Goal: Task Accomplishment & Management: Use online tool/utility

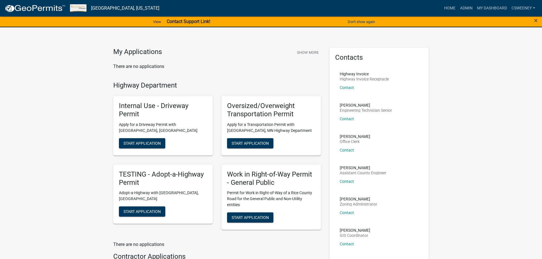
click at [251, 118] on h5 "Oversized/Overweight Transportation Permit" at bounding box center [271, 110] width 88 height 17
click at [486, 7] on link "My Dashboard" at bounding box center [492, 8] width 34 height 11
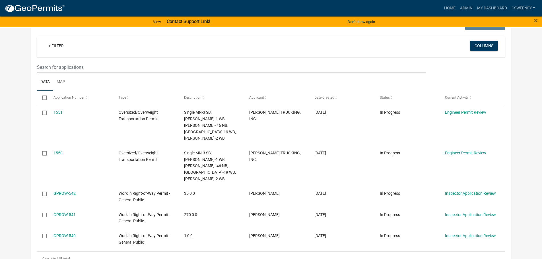
scroll to position [107, 0]
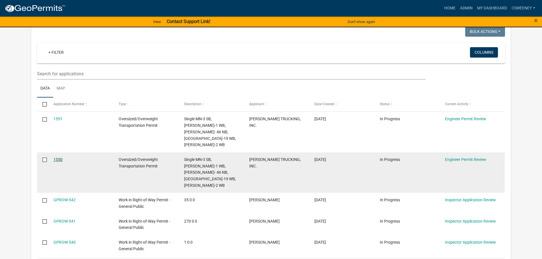
click at [61, 157] on link "1550" at bounding box center [57, 159] width 9 height 5
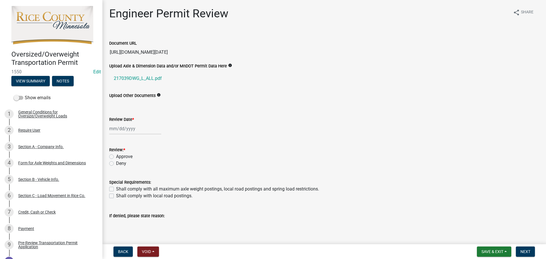
scroll to position [28, 0]
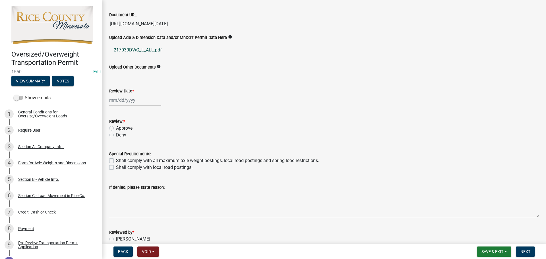
click at [152, 51] on link "217039DWG_L_ALL.pdf" at bounding box center [324, 50] width 430 height 14
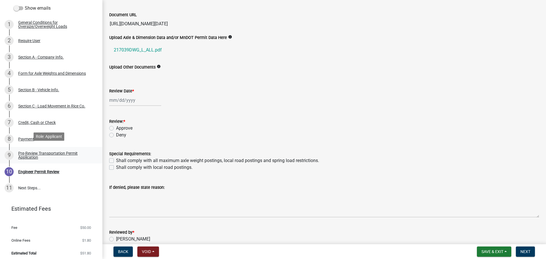
scroll to position [90, 0]
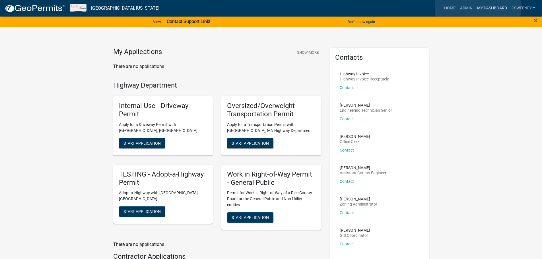
click at [478, 8] on link "My Dashboard" at bounding box center [492, 8] width 34 height 11
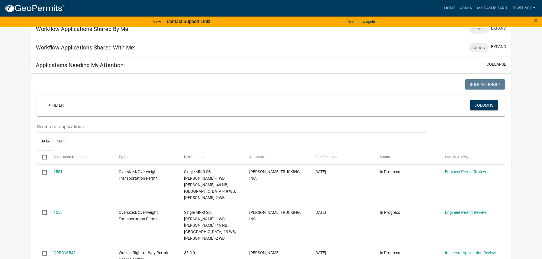
scroll to position [145, 0]
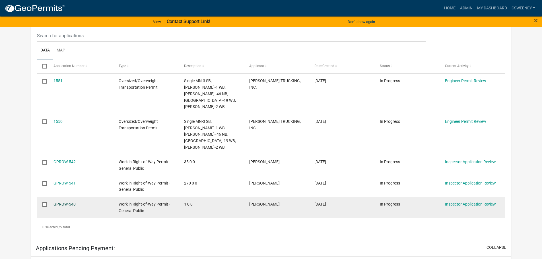
click at [57, 202] on link "GPROW-540" at bounding box center [64, 204] width 22 height 5
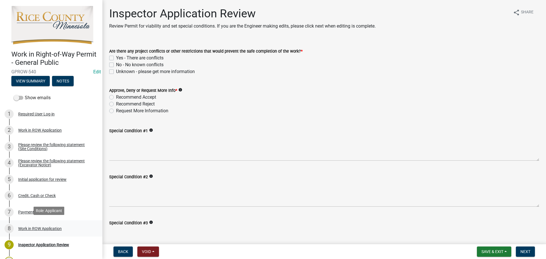
click at [38, 228] on div "Work in ROW Application" at bounding box center [40, 229] width 44 height 4
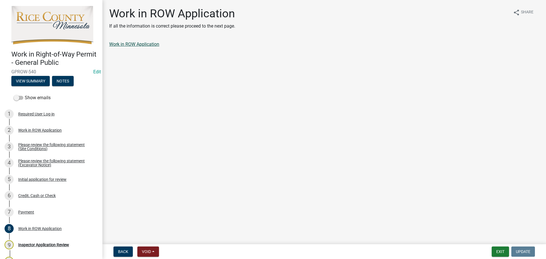
click at [140, 46] on link "Work in ROW Application" at bounding box center [134, 44] width 50 height 5
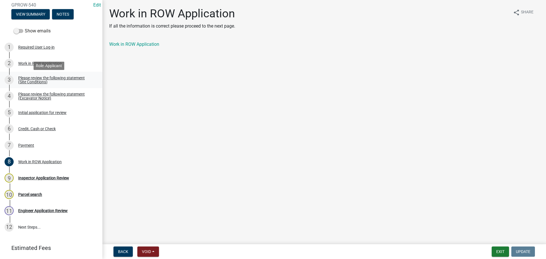
scroll to position [57, 0]
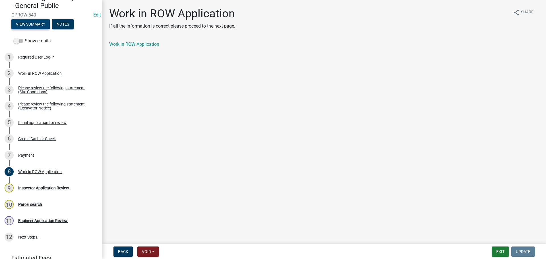
click at [37, 23] on button "View Summary" at bounding box center [30, 24] width 38 height 10
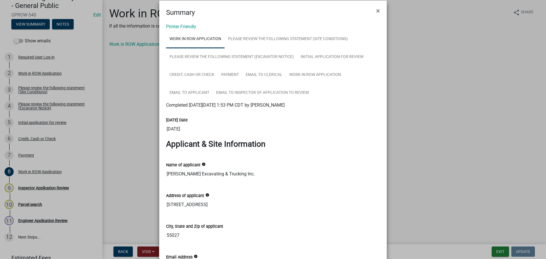
scroll to position [0, 0]
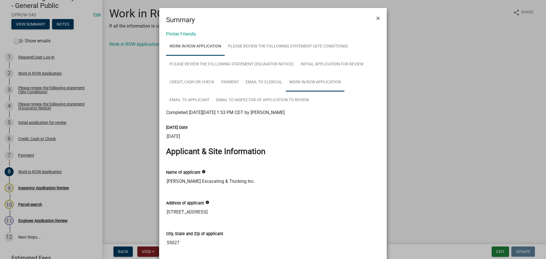
click at [319, 81] on link "Work in ROW Application" at bounding box center [315, 82] width 59 height 18
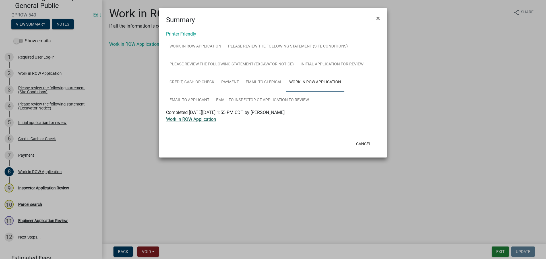
click at [207, 120] on link "Work in ROW Application" at bounding box center [191, 119] width 50 height 5
click at [365, 145] on button "Cancel" at bounding box center [364, 144] width 24 height 10
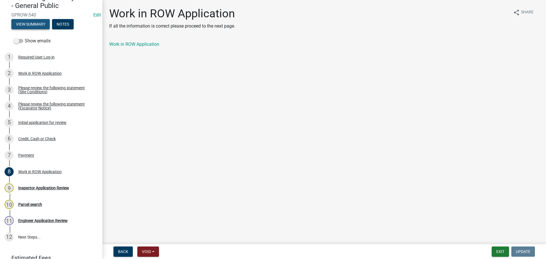
click at [34, 20] on button "View Summary" at bounding box center [30, 24] width 38 height 10
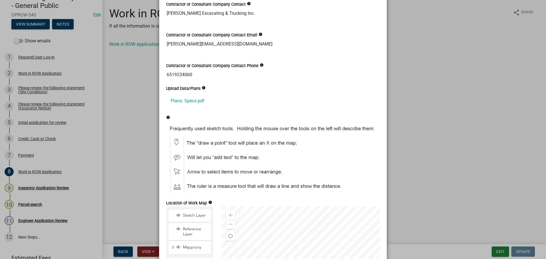
scroll to position [711, 0]
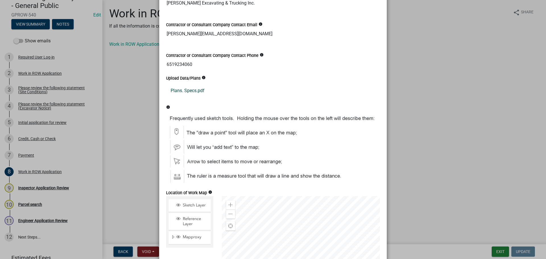
click at [182, 90] on link "Plans. Specs.pdf" at bounding box center [273, 91] width 214 height 14
click at [133, 132] on ngb-modal-window "Summary × Printer Friendly Work in ROW Application Please review the following …" at bounding box center [273, 129] width 546 height 259
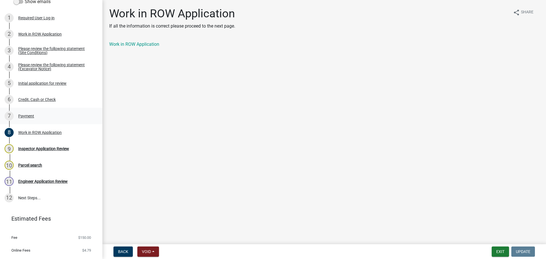
scroll to position [107, 0]
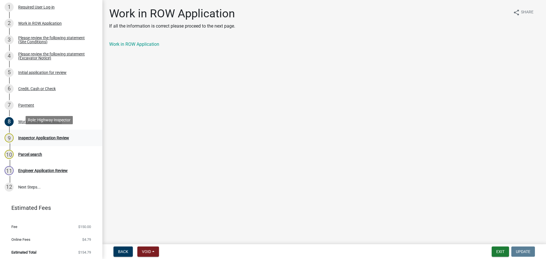
click at [40, 136] on div "Inspector Application Review" at bounding box center [43, 138] width 51 height 4
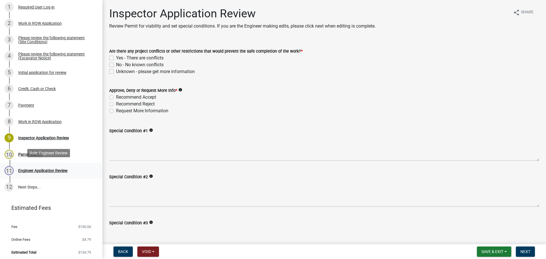
click at [38, 169] on div "Engineer Application Review" at bounding box center [43, 171] width 50 height 4
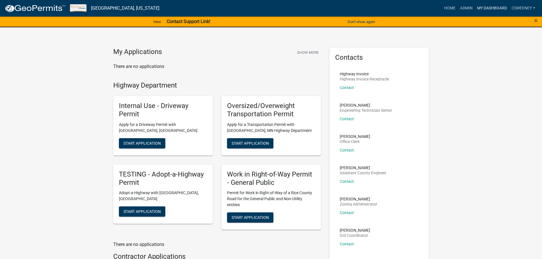
click at [484, 10] on link "My Dashboard" at bounding box center [492, 8] width 34 height 11
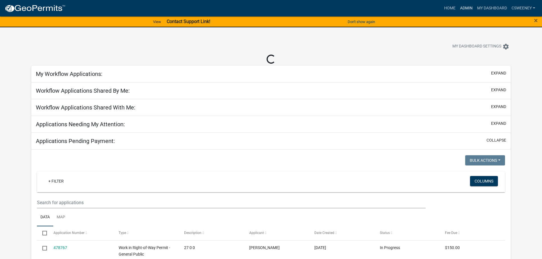
click at [467, 9] on link "Admin" at bounding box center [466, 8] width 17 height 11
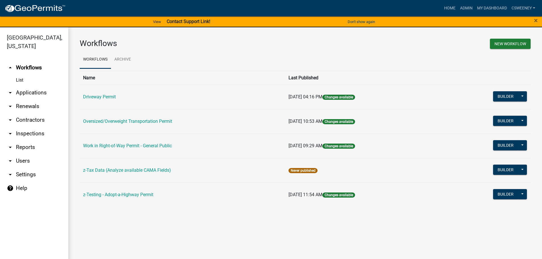
click at [120, 122] on link "Oversized/Overweight Transportation Permit" at bounding box center [127, 121] width 89 height 5
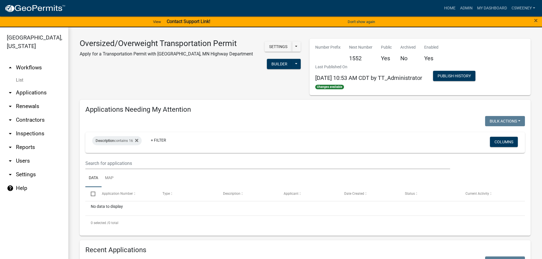
click at [22, 90] on link "arrow_drop_down Applications" at bounding box center [34, 93] width 68 height 14
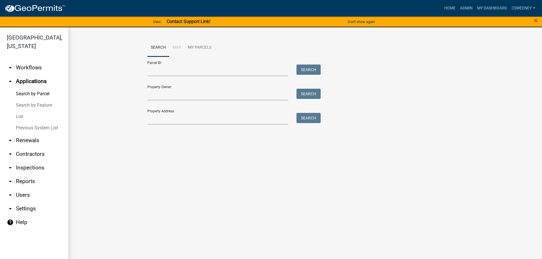
click at [19, 114] on link "List" at bounding box center [34, 116] width 68 height 11
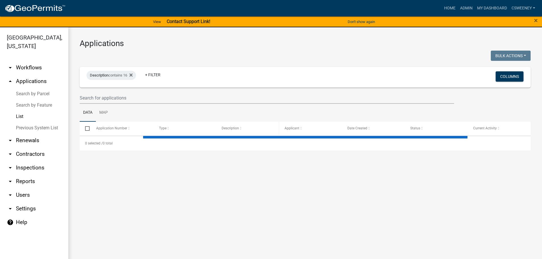
select select "1: 25"
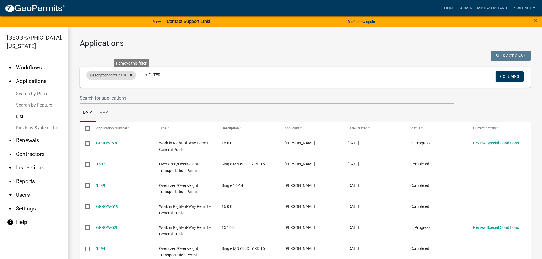
click at [133, 78] on fa-icon at bounding box center [129, 75] width 5 height 9
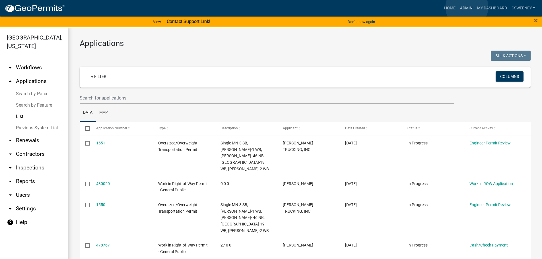
click at [467, 7] on link "Admin" at bounding box center [466, 8] width 17 height 11
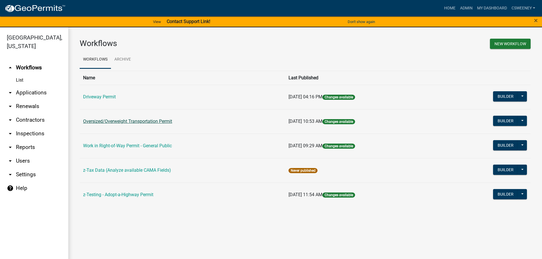
click at [160, 122] on link "Oversized/Overweight Transportation Permit" at bounding box center [127, 121] width 89 height 5
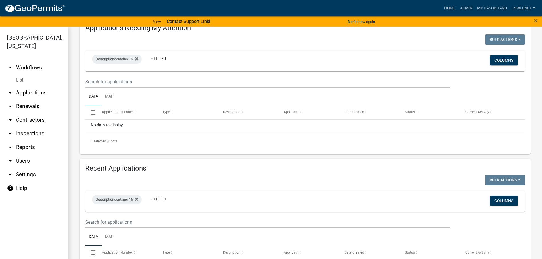
scroll to position [85, 0]
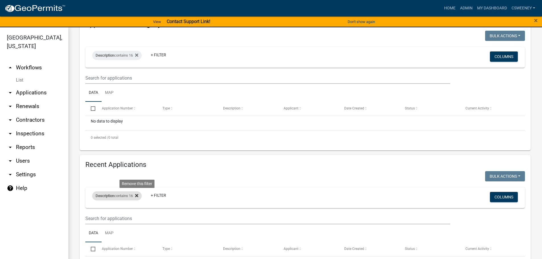
click at [138, 197] on icon at bounding box center [136, 195] width 3 height 3
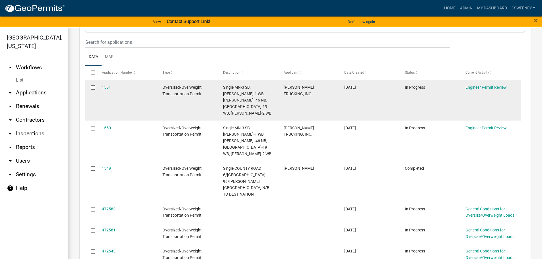
scroll to position [256, 0]
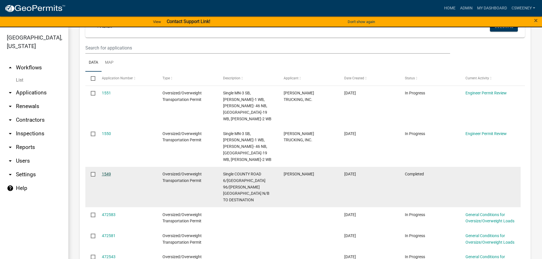
click at [110, 172] on link "1549" at bounding box center [106, 174] width 9 height 5
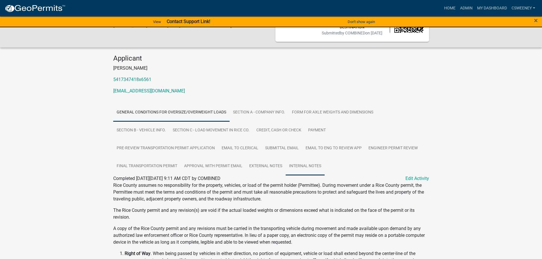
scroll to position [28, 0]
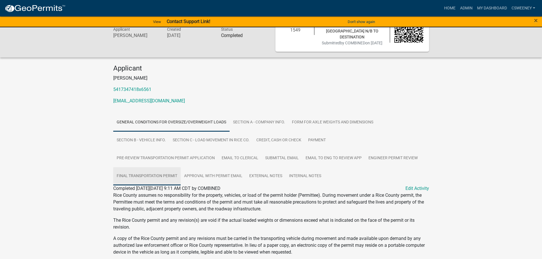
click at [159, 172] on link "Final Transportation Permit" at bounding box center [146, 176] width 67 height 18
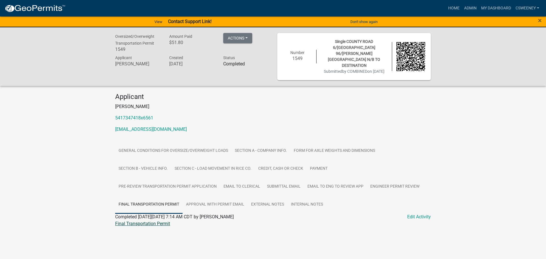
click at [165, 221] on link "Final Transportation Permit" at bounding box center [142, 223] width 55 height 5
click at [472, 9] on link "Admin" at bounding box center [470, 8] width 17 height 11
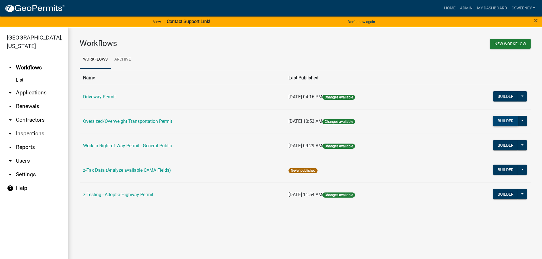
click at [498, 119] on button "Builder" at bounding box center [505, 121] width 25 height 10
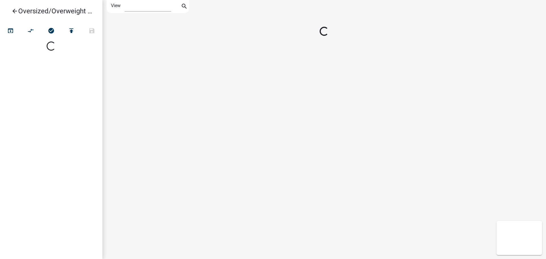
select select "1"
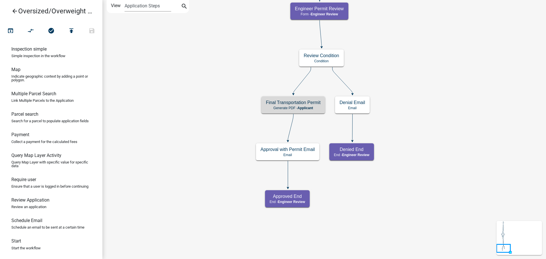
scroll to position [327, 0]
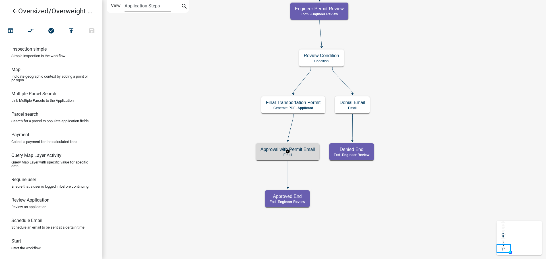
click at [297, 150] on h5 "Approval with Permit Email" at bounding box center [288, 149] width 54 height 5
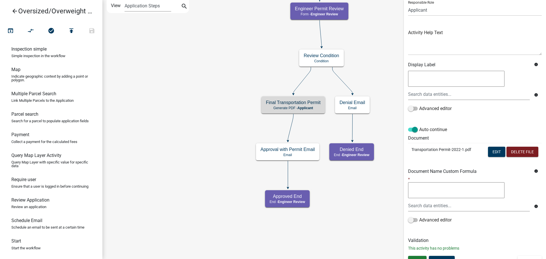
scroll to position [52, 0]
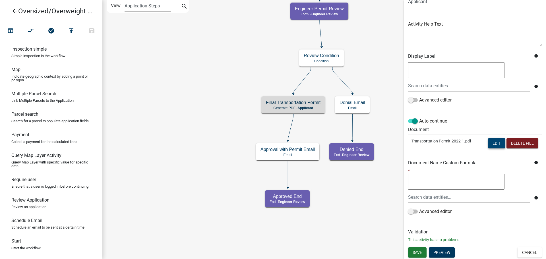
click at [494, 145] on button "Edit" at bounding box center [496, 143] width 17 height 10
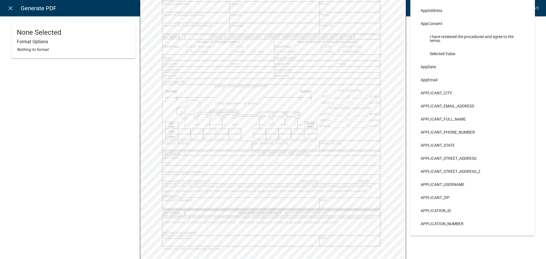
scroll to position [188, 0]
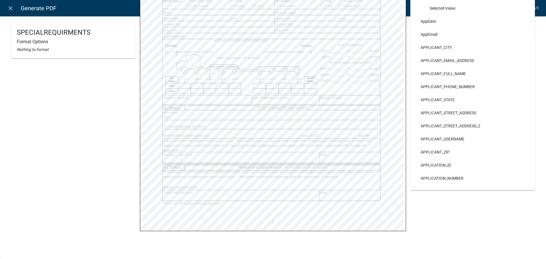
select select
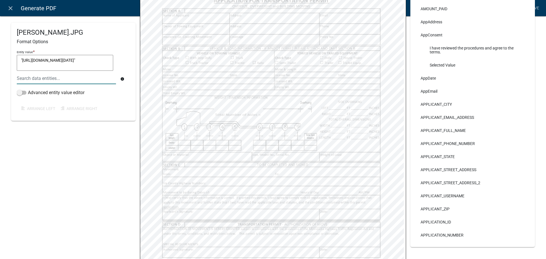
scroll to position [28, 0]
drag, startPoint x: 22, startPoint y: 60, endPoint x: 98, endPoint y: 67, distance: 76.8
click at [98, 67] on textarea ""https://workflowmanagerprod.blob.core.windows.net/workflow/18bd6720-f457-4697-…" at bounding box center [65, 63] width 96 height 16
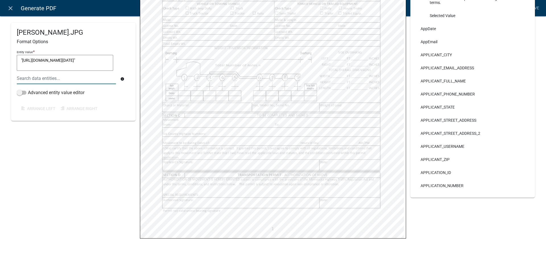
scroll to position [188, 0]
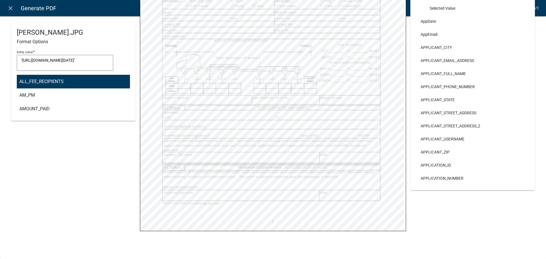
click at [86, 78] on div "ALL_FEE_RECIPIENTS AM_PM AMOUNT_PAID AnnualPermitProvision_Header AppAddress Ap…" at bounding box center [67, 79] width 108 height 12
click at [51, 83] on ngb-highlight "ALL_FEE_RECIPIENTS" at bounding box center [41, 81] width 44 height 5
type textarea ""https://workflowmanagerprod.blob.core.windows.net/workflow/18bd6720-f457-4697-…"
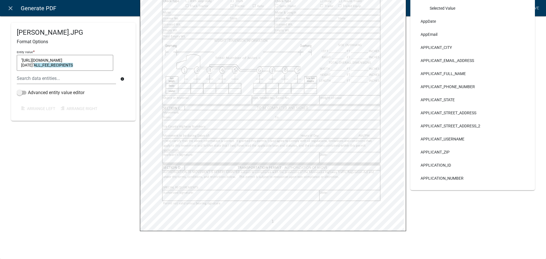
select select
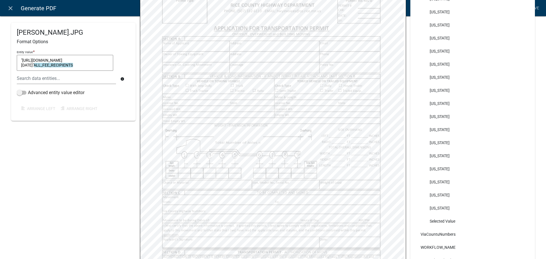
scroll to position [102, 0]
click at [121, 79] on icon "info" at bounding box center [122, 79] width 4 height 4
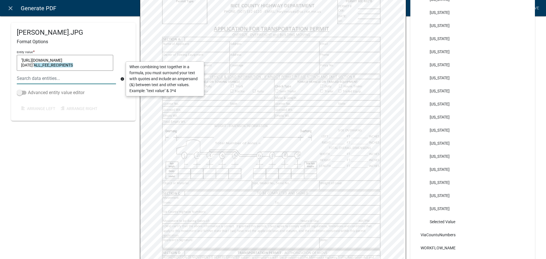
click at [50, 94] on label "Advanced entity value editor" at bounding box center [51, 92] width 68 height 7
click at [28, 89] on input "Advanced entity value editor" at bounding box center [28, 89] width 0 height 0
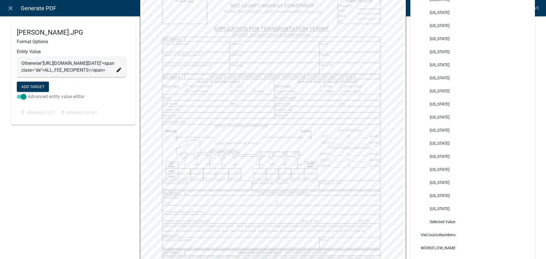
click at [45, 100] on label "Advanced entity value editor" at bounding box center [51, 96] width 68 height 7
click at [28, 93] on input "Advanced entity value editor" at bounding box center [28, 93] width 0 height 0
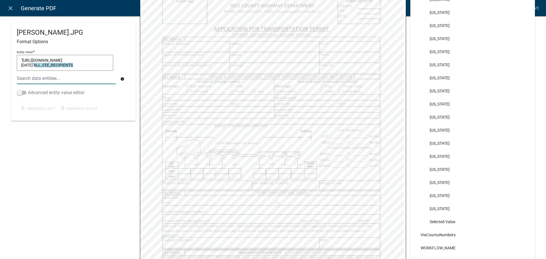
click at [36, 91] on label "Advanced entity value editor" at bounding box center [51, 92] width 68 height 7
click at [28, 89] on input "Advanced entity value editor" at bounding box center [28, 89] width 0 height 0
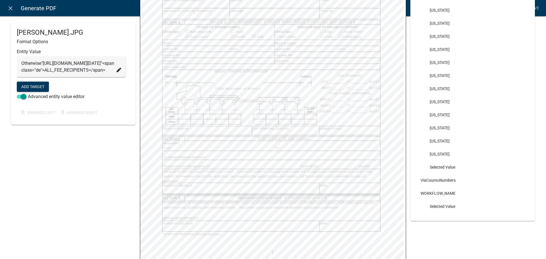
scroll to position [159, 0]
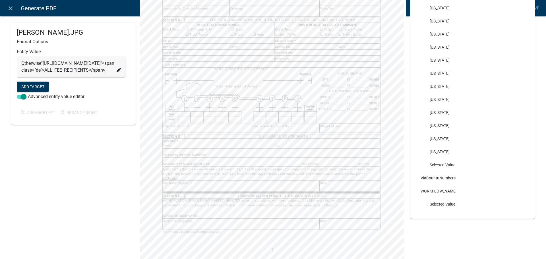
click at [117, 72] on icon at bounding box center [119, 70] width 5 height 5
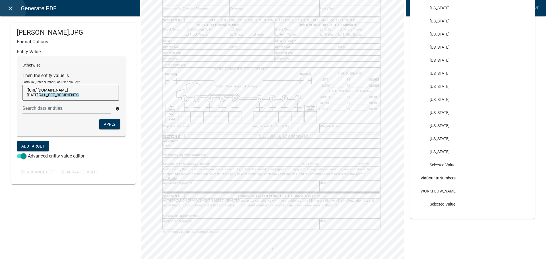
click at [12, 10] on icon "close" at bounding box center [10, 8] width 7 height 7
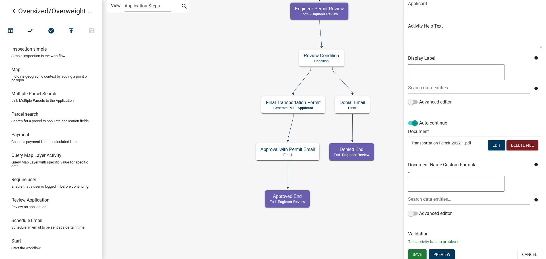
scroll to position [52, 0]
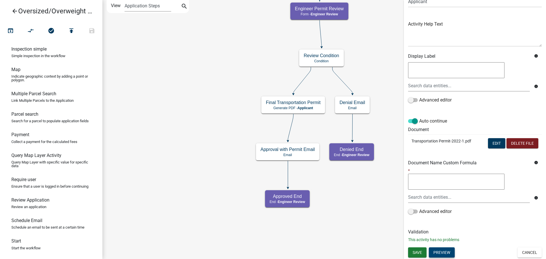
click at [447, 253] on button "Preview" at bounding box center [442, 253] width 26 height 10
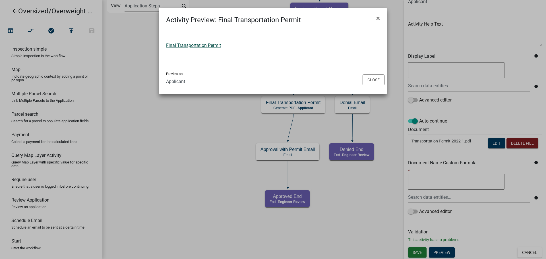
click at [193, 43] on link "Final Transportation Permit" at bounding box center [193, 45] width 55 height 5
click at [380, 18] on span "×" at bounding box center [378, 18] width 4 height 8
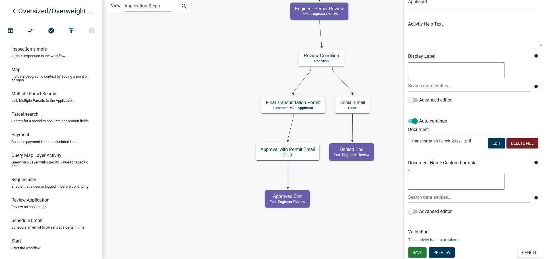
drag, startPoint x: 471, startPoint y: 141, endPoint x: 411, endPoint y: 141, distance: 60.3
click at [411, 141] on td "Transportation Permit-2022-1.pdf" at bounding box center [444, 144] width 72 height 19
copy p "Transportation Permit-2022-1.pdf"
click at [495, 145] on button "Edit" at bounding box center [496, 143] width 17 height 10
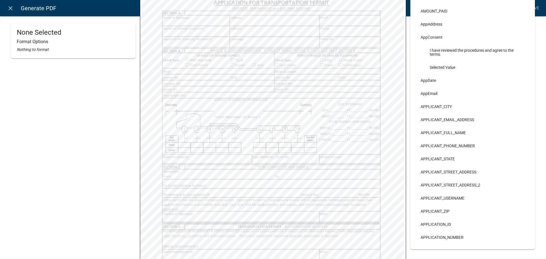
scroll to position [142, 0]
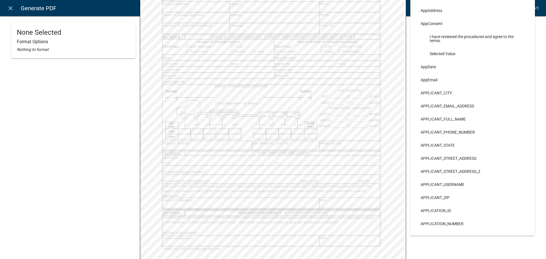
select select
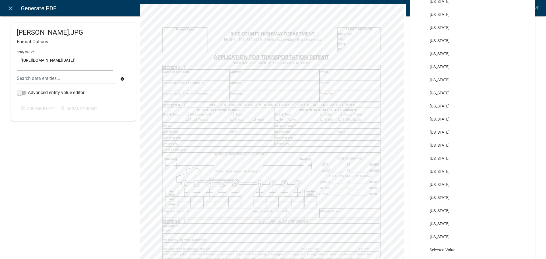
scroll to position [74, 0]
click at [9, 9] on icon "close" at bounding box center [10, 8] width 7 height 7
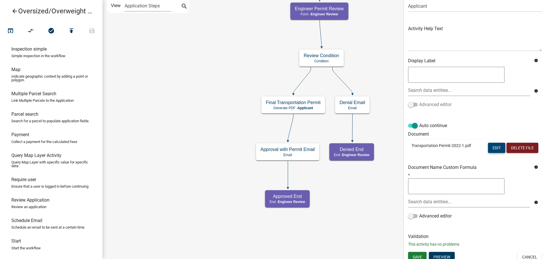
scroll to position [52, 0]
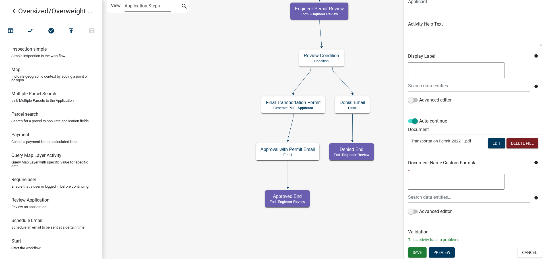
click at [145, 4] on select "Application Steps Post Application Steps" at bounding box center [148, 6] width 46 height 12
click at [125, 0] on select "Application Steps Post Application Steps" at bounding box center [148, 6] width 46 height 12
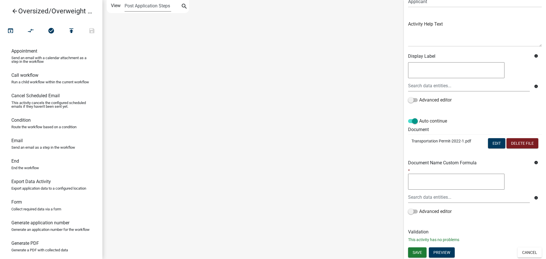
click at [137, 3] on select "Application Steps Post Application Steps" at bounding box center [148, 6] width 46 height 12
select select "1"
click at [125, 0] on select "Application Steps Post Application Steps" at bounding box center [148, 6] width 46 height 12
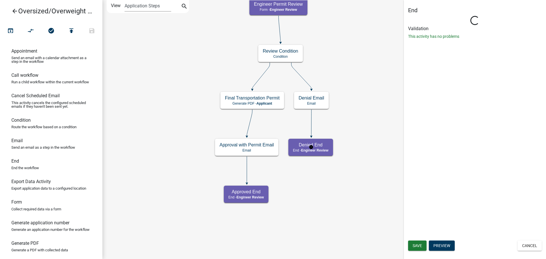
select select "Rejected"
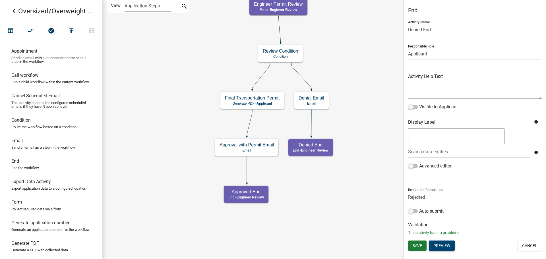
click at [447, 248] on button "Preview" at bounding box center [442, 246] width 26 height 10
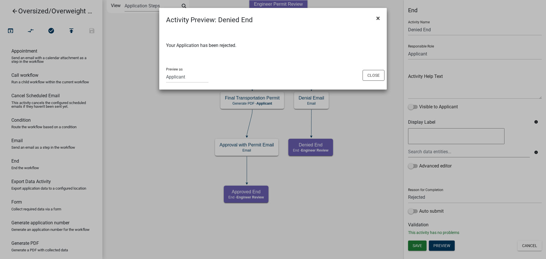
click at [376, 18] on button "×" at bounding box center [378, 18] width 13 height 16
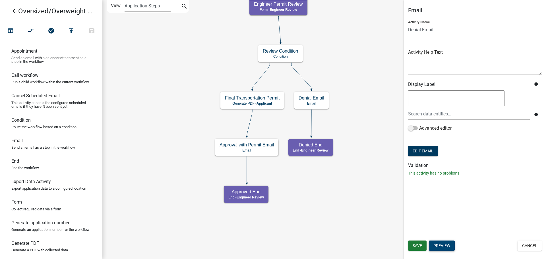
click at [444, 245] on button "Preview" at bounding box center [442, 246] width 26 height 10
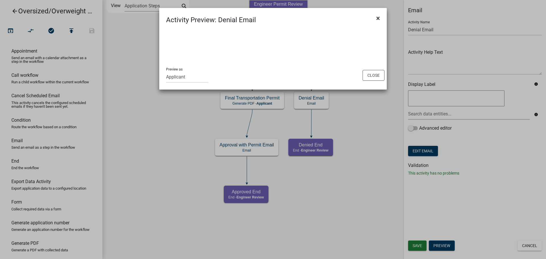
click at [377, 16] on span "×" at bounding box center [378, 18] width 4 height 8
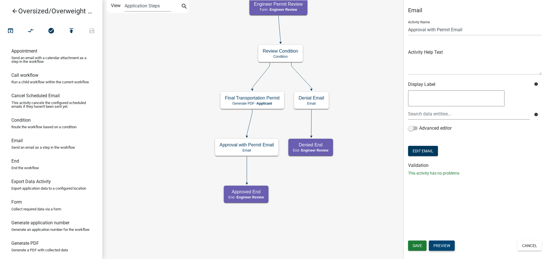
click at [450, 245] on button "Preview" at bounding box center [442, 246] width 26 height 10
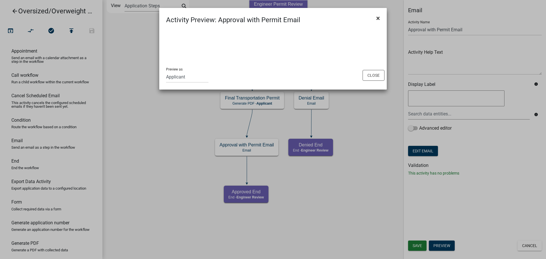
click at [381, 17] on button "×" at bounding box center [378, 18] width 13 height 16
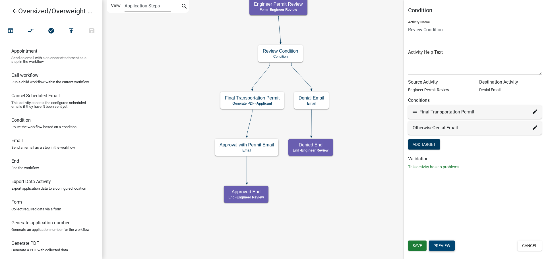
click at [447, 248] on button "Preview" at bounding box center [442, 246] width 26 height 10
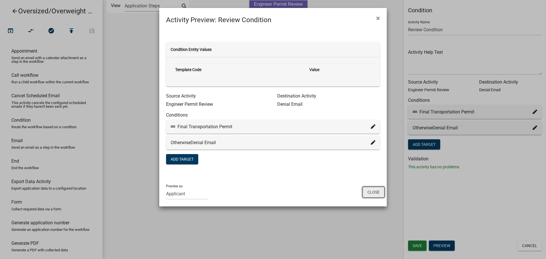
click at [378, 190] on button "Close" at bounding box center [374, 192] width 22 height 11
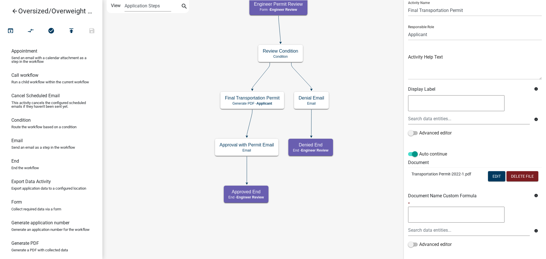
scroll to position [28, 0]
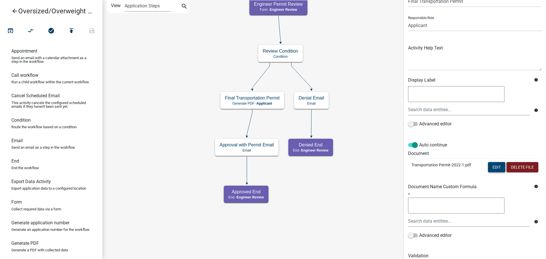
click at [490, 168] on button "Edit" at bounding box center [496, 167] width 17 height 10
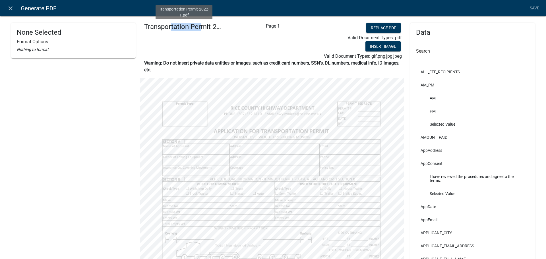
drag, startPoint x: 168, startPoint y: 28, endPoint x: 197, endPoint y: 29, distance: 29.3
click at [197, 29] on h4 "Transportation Permit-2022-1.pdf" at bounding box center [184, 27] width 80 height 8
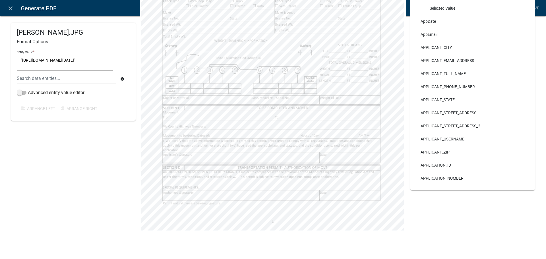
scroll to position [0, 0]
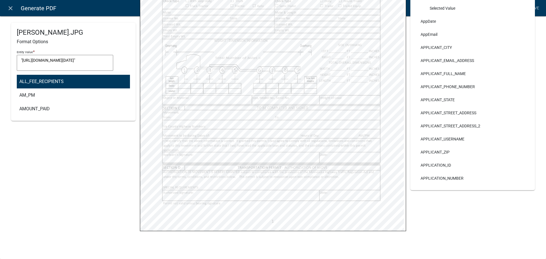
click at [42, 78] on div "ALL_FEE_RECIPIENTS AM_PM AMOUNT_PAID AnnualPermitProvision_Header AppAddress Ap…" at bounding box center [67, 79] width 108 height 12
click at [76, 28] on div "Chad.JPG Format Options Entity Value * "https://workflowmanagerprod.blob.core.w…" at bounding box center [73, 72] width 125 height 98
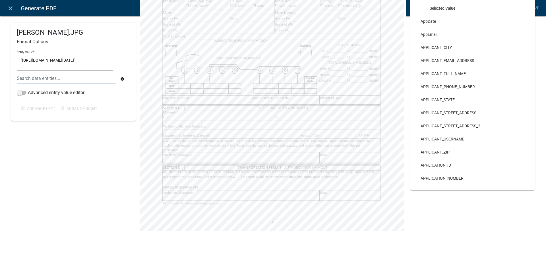
click at [57, 81] on div at bounding box center [67, 79] width 108 height 12
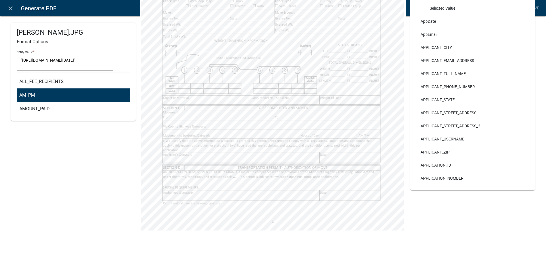
click at [49, 95] on button "AM_PM" at bounding box center [95, 95] width 165 height 14
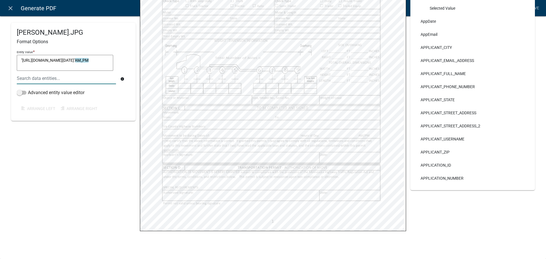
click at [57, 79] on div at bounding box center [67, 79] width 108 height 12
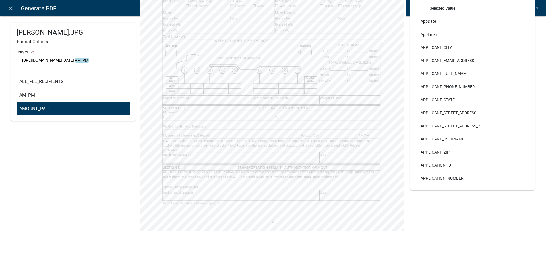
click at [43, 107] on ngb-highlight "AMOUNT_PAID" at bounding box center [34, 109] width 30 height 5
type textarea ""https://workflowmanagerprod.blob.core.windows.net/workflow/18bd6720-f457-4697-…"
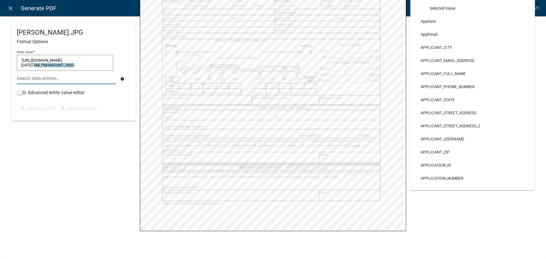
click at [54, 79] on div at bounding box center [67, 79] width 108 height 12
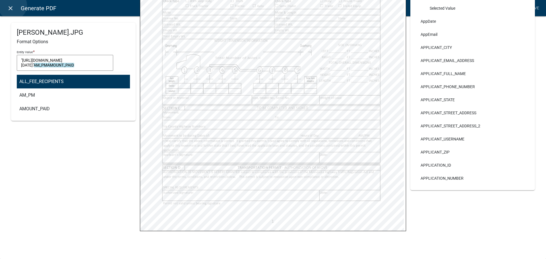
click at [13, 5] on icon "close" at bounding box center [10, 8] width 7 height 7
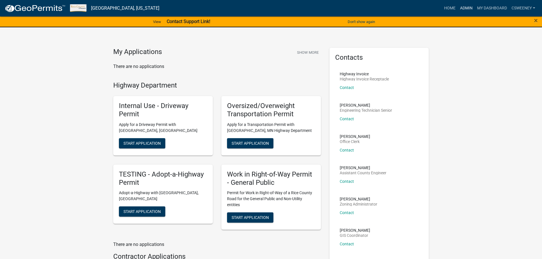
click at [468, 6] on link "Admin" at bounding box center [466, 8] width 17 height 11
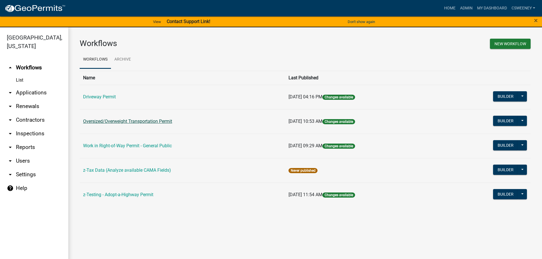
click at [138, 122] on link "Oversized/Overweight Transportation Permit" at bounding box center [127, 121] width 89 height 5
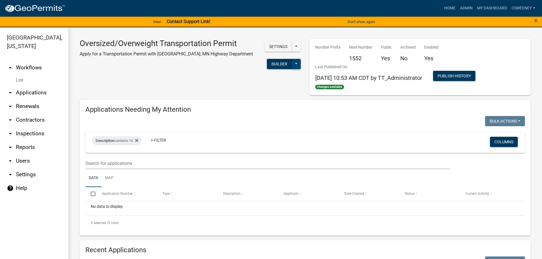
click at [292, 67] on button at bounding box center [296, 64] width 9 height 10
click at [276, 60] on button "Builder" at bounding box center [279, 64] width 25 height 10
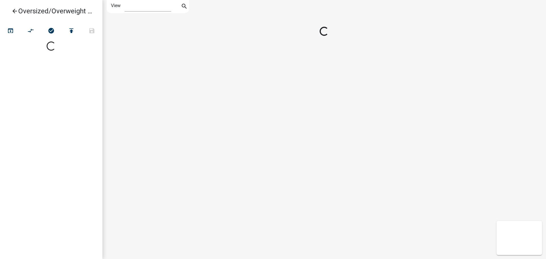
select select "1"
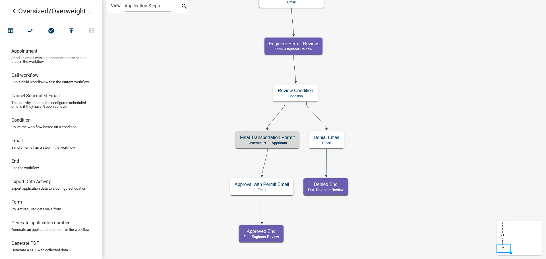
click at [269, 139] on h5 "Final Transportation Permit" at bounding box center [267, 137] width 55 height 5
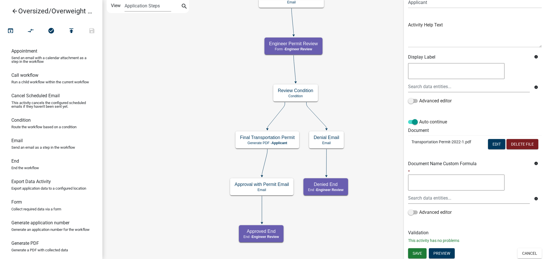
scroll to position [52, 0]
click at [491, 145] on button "Edit" at bounding box center [496, 143] width 17 height 10
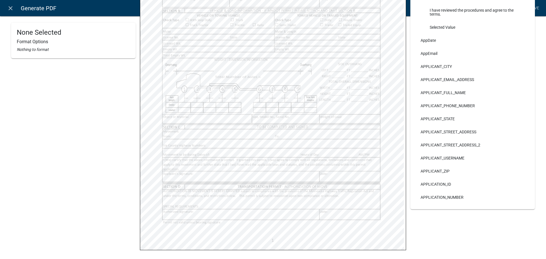
scroll to position [188, 0]
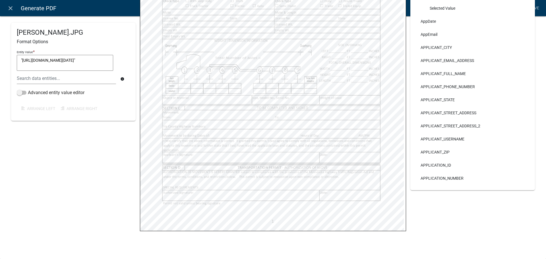
select select
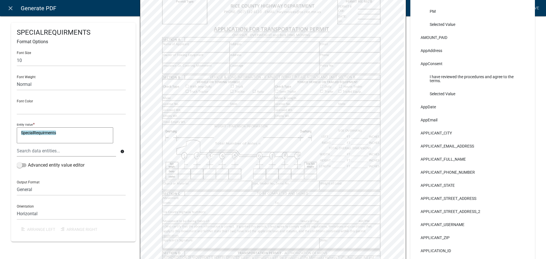
scroll to position [102, 0]
select select
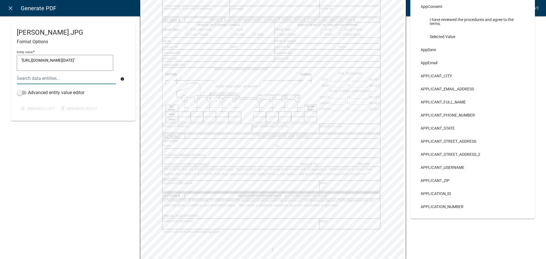
scroll to position [0, 0]
drag, startPoint x: 81, startPoint y: 66, endPoint x: 6, endPoint y: 50, distance: 76.5
click at [6, 50] on div "Chad.JPG Format Options Entity Value * "https://workflowmanagerprod.blob.core.w…" at bounding box center [273, 65] width 546 height 435
